Goal: Find contact information: Find contact information

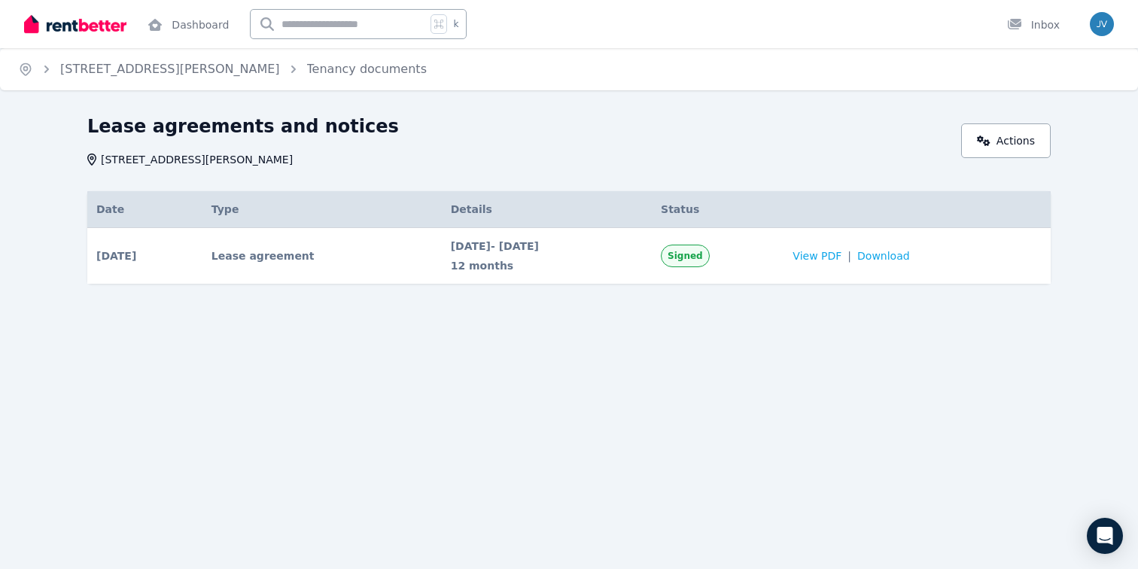
click at [256, 252] on td "Lease agreement" at bounding box center [321, 256] width 239 height 56
click at [127, 251] on span "[DATE]" at bounding box center [116, 255] width 40 height 15
click at [147, 71] on link "[STREET_ADDRESS][PERSON_NAME]" at bounding box center [170, 69] width 220 height 14
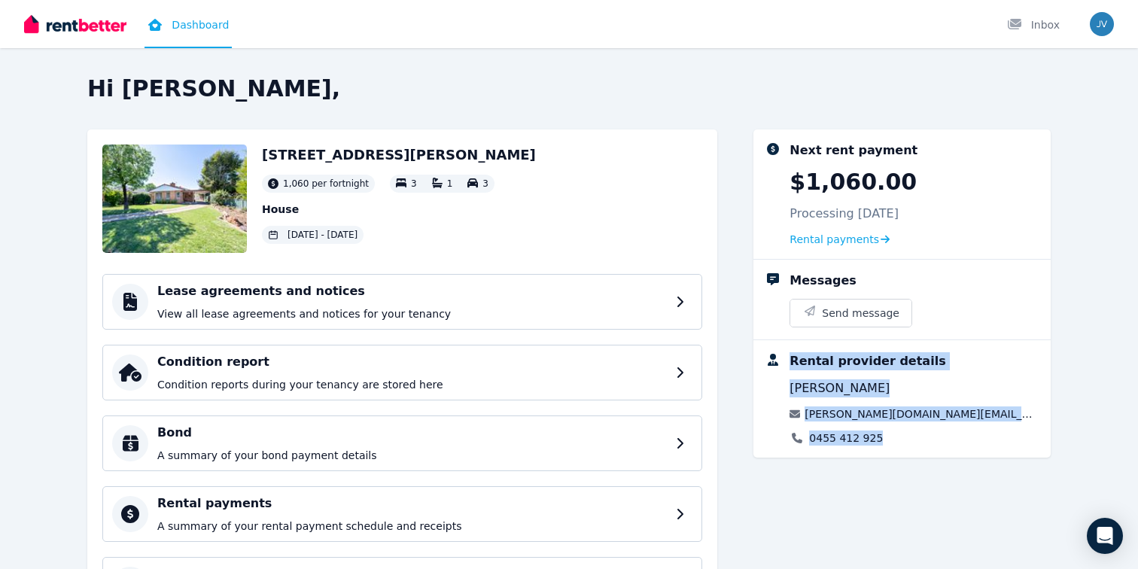
drag, startPoint x: 791, startPoint y: 360, endPoint x: 944, endPoint y: 450, distance: 177.7
click at [944, 450] on div "Rental provider details [PERSON_NAME] [PERSON_NAME][DOMAIN_NAME][EMAIL_ADDRESS]…" at bounding box center [901, 398] width 297 height 117
copy div "Rental provider details [PERSON_NAME] [PERSON_NAME][DOMAIN_NAME][EMAIL_ADDRESS]…"
